Goal: Information Seeking & Learning: Learn about a topic

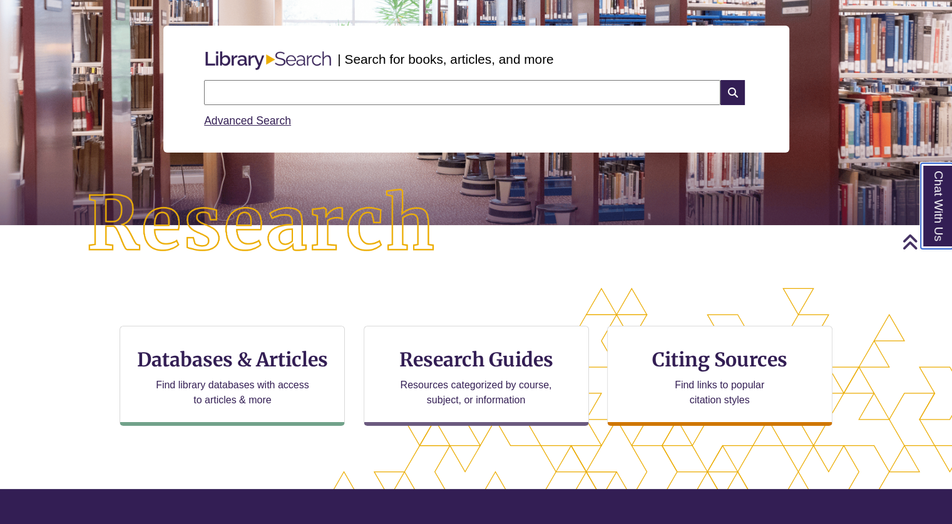
scroll to position [136, 0]
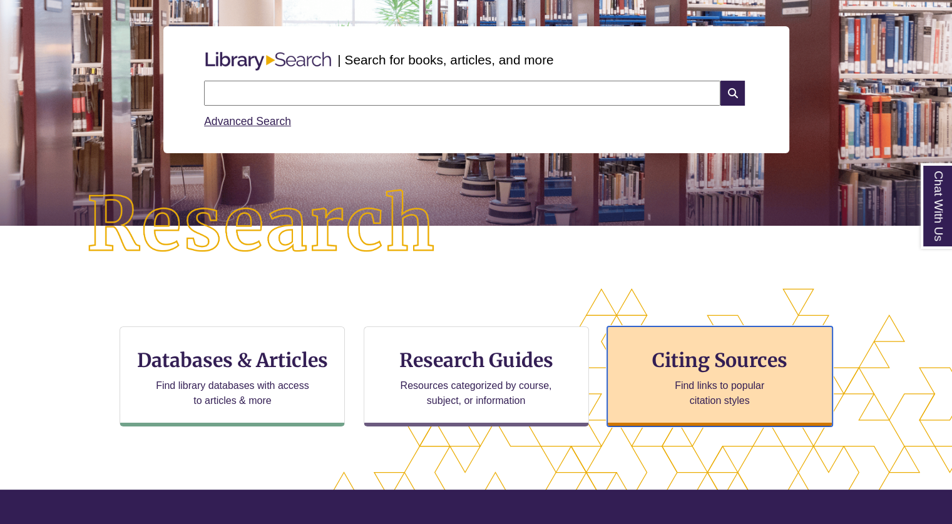
click at [676, 359] on h3 "Citing Sources" at bounding box center [719, 361] width 153 height 24
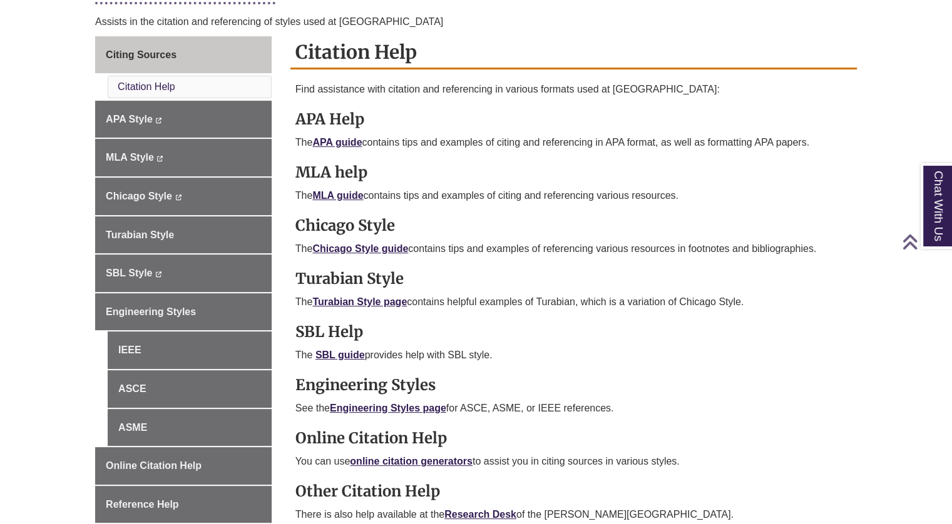
scroll to position [333, 0]
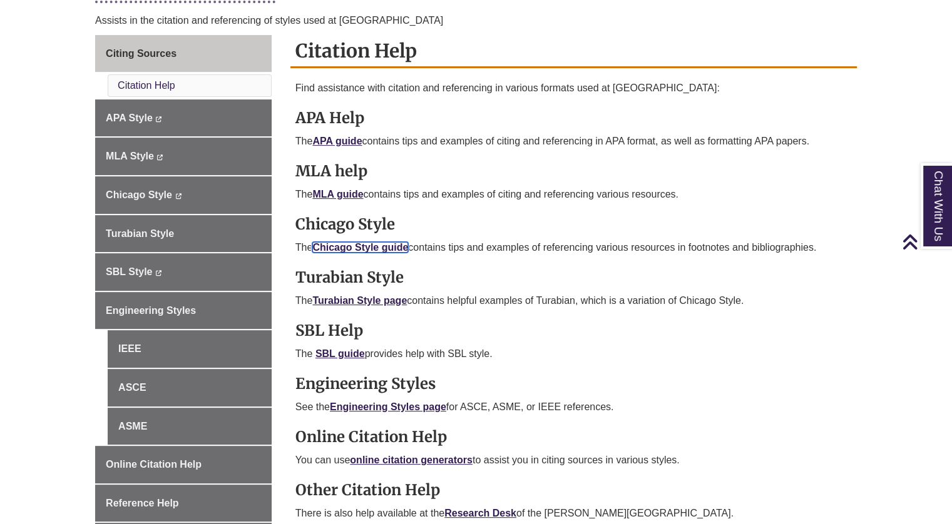
click at [385, 250] on link "Chicago Style guide" at bounding box center [360, 247] width 96 height 11
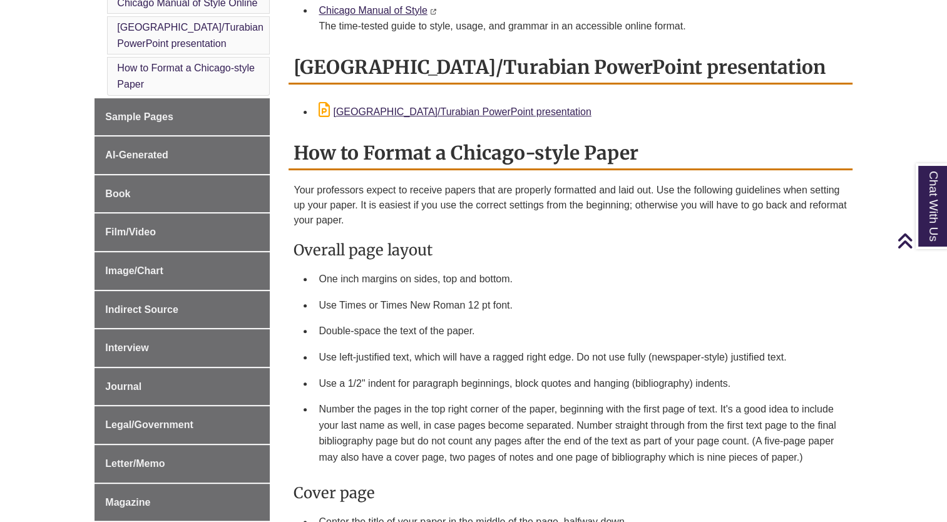
scroll to position [415, 0]
